Goal: Task Accomplishment & Management: Use online tool/utility

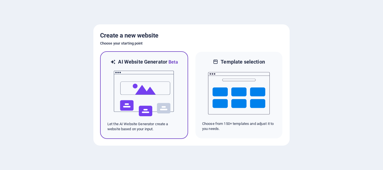
click at [153, 72] on img at bounding box center [144, 94] width 62 height 56
click at [131, 89] on img at bounding box center [144, 94] width 62 height 56
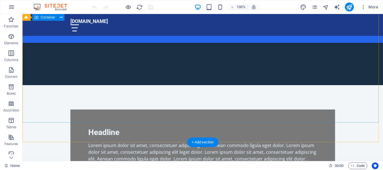
scroll to position [318, 0]
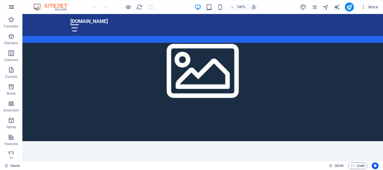
click at [10, 7] on icon "button" at bounding box center [11, 7] width 7 height 7
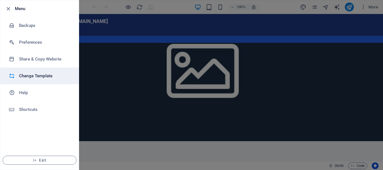
click at [36, 74] on h6 "Change Template" at bounding box center [45, 76] width 52 height 7
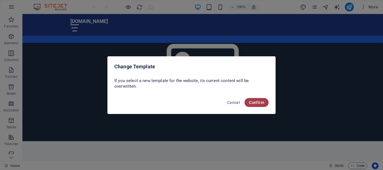
click at [254, 102] on span "Confirm" at bounding box center [256, 102] width 15 height 4
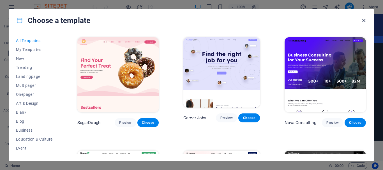
click at [365, 20] on icon "button" at bounding box center [364, 20] width 6 height 6
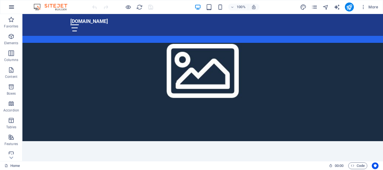
click at [6, 10] on button "button" at bounding box center [11, 6] width 13 height 13
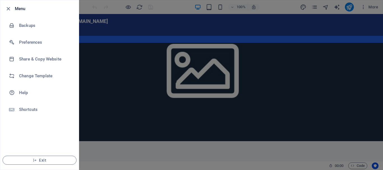
click at [111, 98] on div at bounding box center [191, 85] width 383 height 170
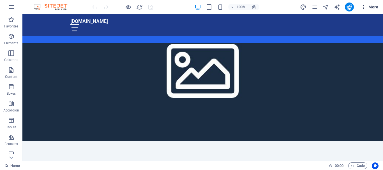
click at [373, 8] on span "More" at bounding box center [370, 7] width 18 height 6
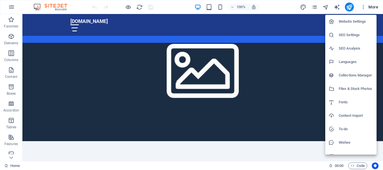
click at [260, 79] on div at bounding box center [191, 85] width 383 height 170
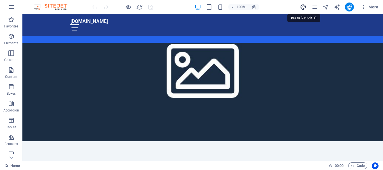
click at [301, 8] on icon "design" at bounding box center [303, 7] width 6 height 6
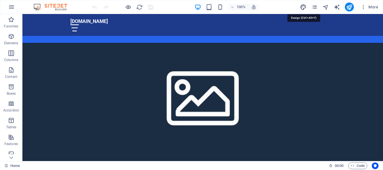
select select "px"
select select "200"
select select "px"
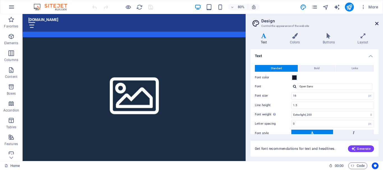
drag, startPoint x: 377, startPoint y: 24, endPoint x: 209, endPoint y: 58, distance: 170.9
click at [377, 24] on icon at bounding box center [376, 23] width 3 height 4
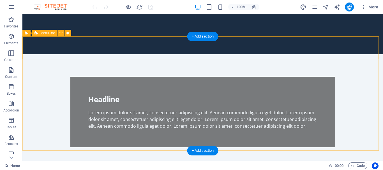
scroll to position [0, 0]
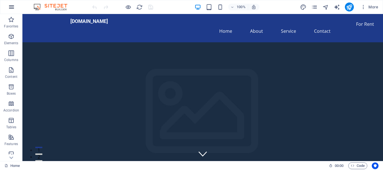
click at [13, 6] on icon "button" at bounding box center [11, 7] width 7 height 7
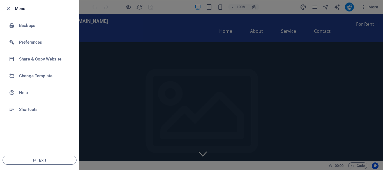
click at [12, 9] on div at bounding box center [10, 8] width 10 height 7
click at [9, 9] on icon "button" at bounding box center [8, 9] width 6 height 6
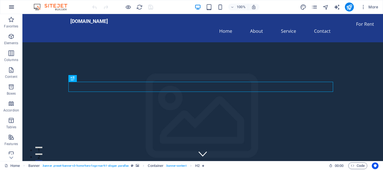
click at [12, 8] on icon "button" at bounding box center [11, 7] width 7 height 7
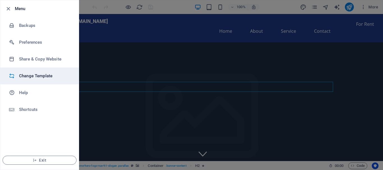
click at [19, 73] on h6 "Change Template" at bounding box center [45, 76] width 52 height 7
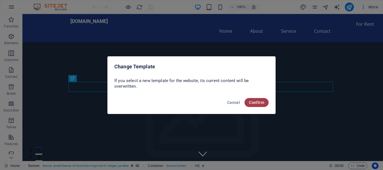
click at [259, 101] on span "Confirm" at bounding box center [256, 102] width 15 height 4
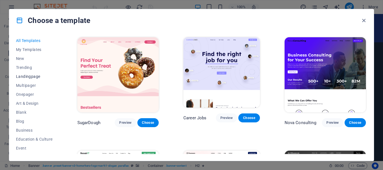
click at [32, 78] on span "Landingpage" at bounding box center [34, 76] width 37 height 4
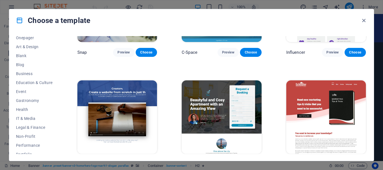
scroll to position [50, 0]
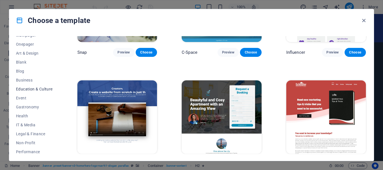
click at [46, 89] on span "Education & Culture" at bounding box center [34, 89] width 37 height 4
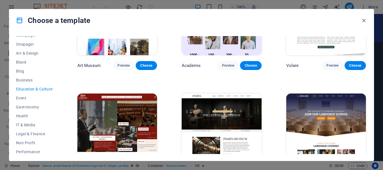
scroll to position [0, 0]
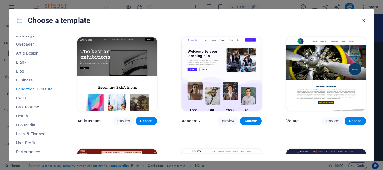
click at [363, 19] on icon "button" at bounding box center [364, 20] width 6 height 6
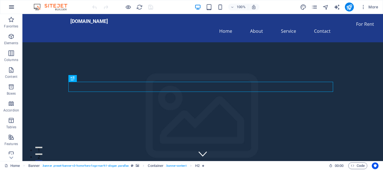
click at [12, 5] on icon "button" at bounding box center [11, 7] width 7 height 7
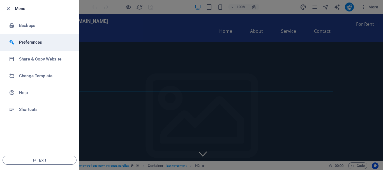
click at [40, 44] on h6 "Preferences" at bounding box center [45, 42] width 52 height 7
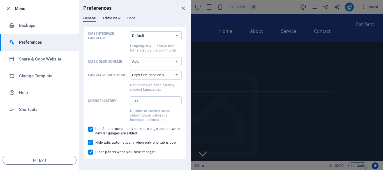
click at [103, 16] on span "Editor view" at bounding box center [112, 19] width 18 height 8
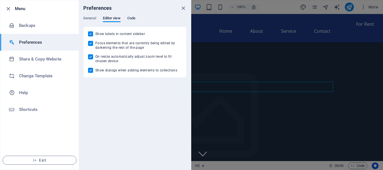
click at [128, 17] on span "Code" at bounding box center [131, 19] width 8 height 8
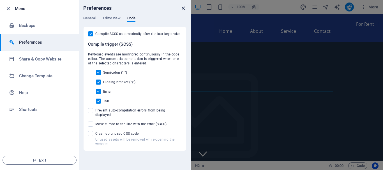
click at [183, 7] on icon "close" at bounding box center [183, 8] width 6 height 6
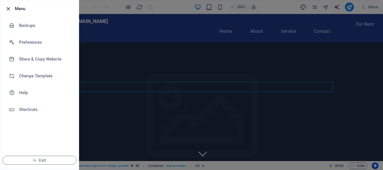
click at [9, 6] on icon "button" at bounding box center [8, 9] width 6 height 6
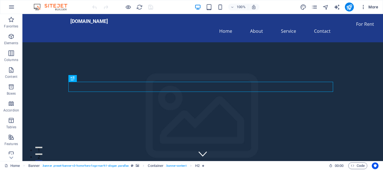
click at [370, 6] on span "More" at bounding box center [370, 7] width 18 height 6
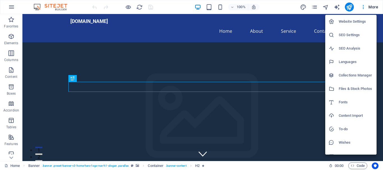
click at [344, 21] on h6 "Website Settings" at bounding box center [356, 21] width 35 height 7
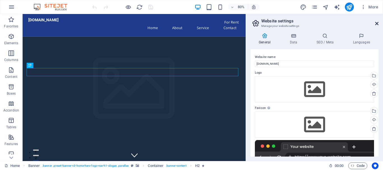
click at [377, 23] on icon at bounding box center [376, 23] width 3 height 4
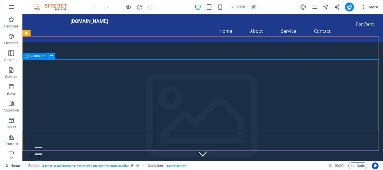
click at [49, 57] on button at bounding box center [51, 56] width 7 height 7
